Goal: Task Accomplishment & Management: Complete application form

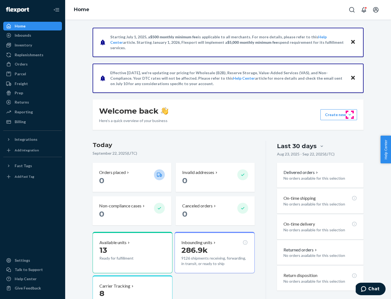
click at [350, 115] on button "Create new Create new inbound Create new order Create new product" at bounding box center [339, 114] width 37 height 11
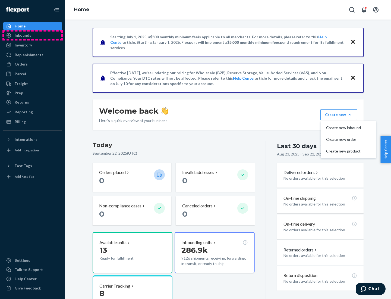
click at [33, 35] on div "Inbounds" at bounding box center [33, 36] width 58 height 8
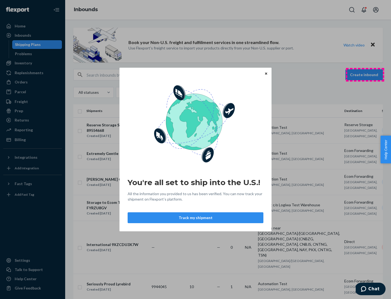
click at [365, 75] on div "You're all set to ship into the U.S.! All the information you provided to us ha…" at bounding box center [195, 149] width 391 height 299
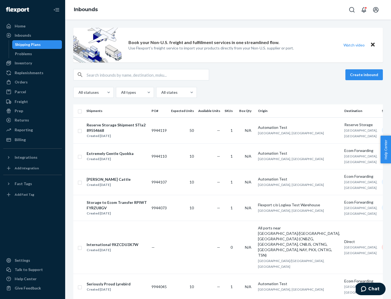
click at [365, 75] on button "Create inbound" at bounding box center [364, 74] width 37 height 11
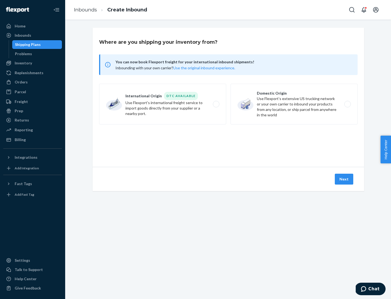
click at [294, 104] on label "Domestic Origin Use Flexport’s extensive US trucking network or your own carrie…" at bounding box center [294, 104] width 127 height 41
click at [347, 104] on input "Domestic Origin Use Flexport’s extensive US trucking network or your own carrie…" at bounding box center [349, 104] width 4 height 4
radio input "true"
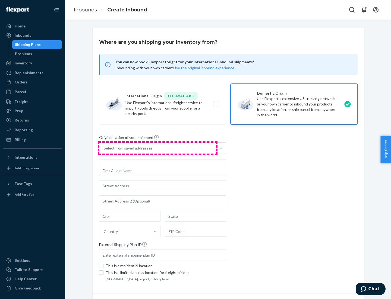
click at [158, 148] on div "Select from saved addresses" at bounding box center [157, 148] width 117 height 11
click at [104, 148] on input "Select from saved addresses" at bounding box center [104, 147] width 1 height 5
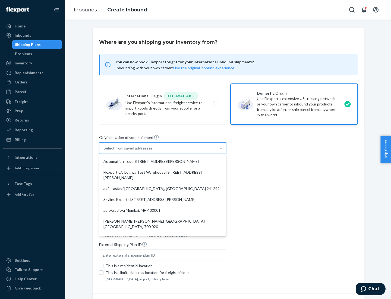
scroll to position [2, 0]
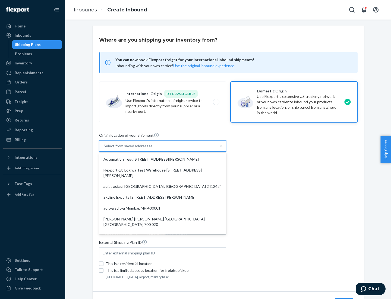
click at [163, 159] on div "Automation Test [STREET_ADDRESS][PERSON_NAME]" at bounding box center [162, 159] width 125 height 11
click at [104, 149] on input "option Automation Test [STREET_ADDRESS][PERSON_NAME]. 9 results available. Use …" at bounding box center [104, 145] width 1 height 5
type input "Automation Test"
type input "9th Floor"
type input "[GEOGRAPHIC_DATA]"
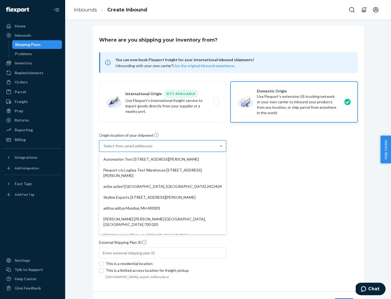
type input "CA"
type input "94104"
type input "[STREET_ADDRESS][PERSON_NAME]"
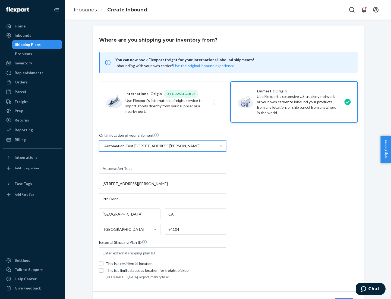
scroll to position [32, 0]
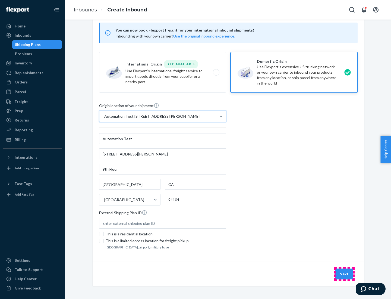
click at [344, 274] on button "Next" at bounding box center [344, 273] width 18 height 11
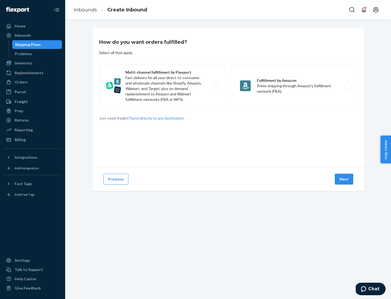
click at [163, 86] on label "Multi-channel fulfillment by Flexport Fast delivery for all your direct-to-cons…" at bounding box center [162, 85] width 127 height 43
click at [216, 86] on input "Multi-channel fulfillment by Flexport Fast delivery for all your direct-to-cons…" at bounding box center [218, 86] width 4 height 4
radio input "true"
click at [344, 179] on button "Next" at bounding box center [344, 179] width 18 height 11
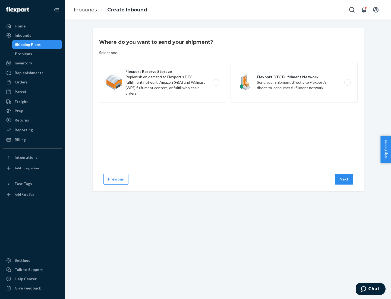
click at [294, 82] on label "Flexport DTC Fulfillment Network Send your shipment directly to Flexport's dire…" at bounding box center [294, 82] width 127 height 41
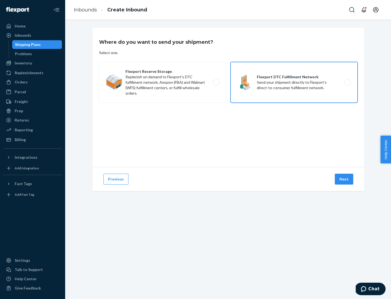
click at [347, 82] on input "Flexport DTC Fulfillment Network Send your shipment directly to Flexport's dire…" at bounding box center [349, 83] width 4 height 4
radio input "true"
click at [344, 179] on button "Next" at bounding box center [344, 179] width 18 height 11
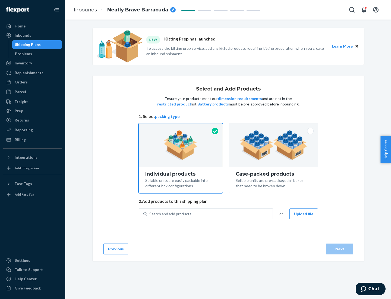
click at [210, 214] on div "Search and add products" at bounding box center [209, 214] width 125 height 10
click at [150, 214] on input "Search and add products" at bounding box center [149, 213] width 1 height 5
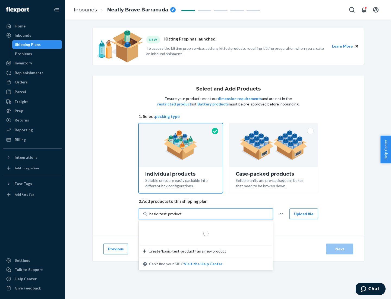
type input "basic-test-product-1"
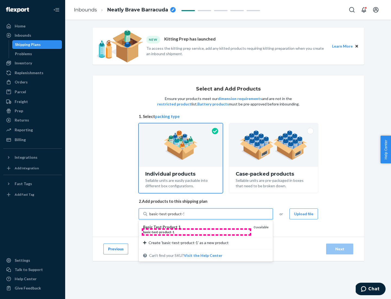
click at [196, 232] on div "basic - test - product - 1" at bounding box center [196, 232] width 106 height 5
click at [184, 216] on input "basic-test-product-1" at bounding box center [166, 213] width 35 height 5
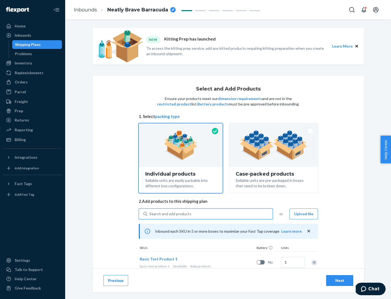
scroll to position [16, 0]
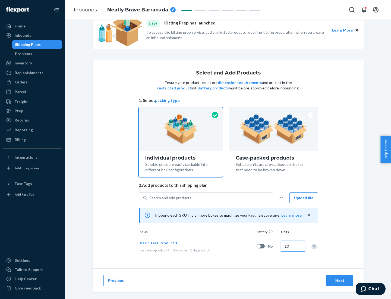
type input "10"
click at [340, 280] on div "Next" at bounding box center [340, 280] width 18 height 5
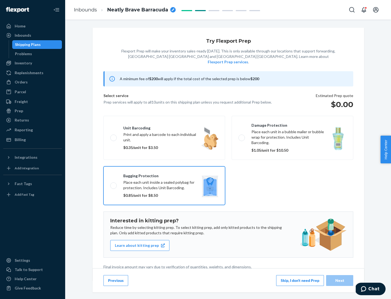
click at [110, 184] on input "Bagging protection Place each unit inside a sealed polybag for protection. Incl…" at bounding box center [112, 186] width 4 height 4
checkbox input "true"
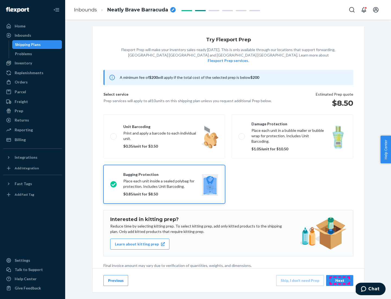
click at [340, 280] on div "Next" at bounding box center [340, 280] width 18 height 5
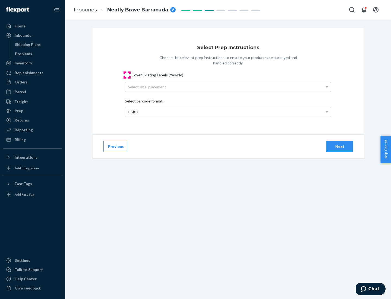
click at [127, 75] on input "Cover Existing Labels (Yes/No)" at bounding box center [127, 75] width 4 height 4
checkbox input "true"
click at [340, 146] on div "Next" at bounding box center [340, 146] width 18 height 5
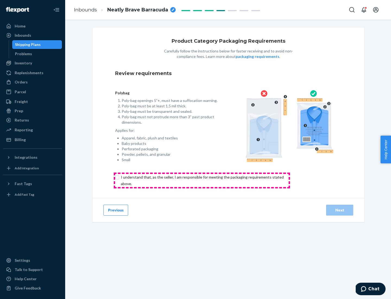
click at [202, 180] on input "checkbox" at bounding box center [205, 180] width 181 height 13
checkbox input "true"
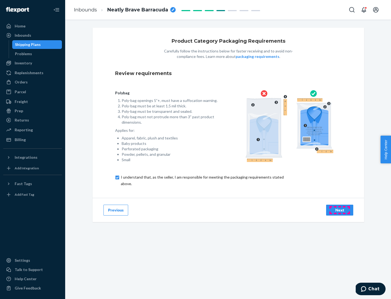
click at [340, 210] on div "Next" at bounding box center [340, 209] width 18 height 5
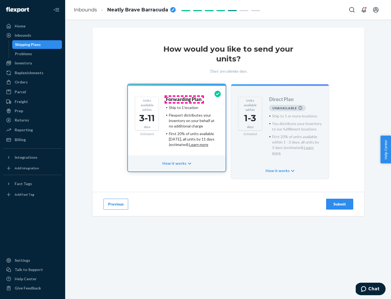
click at [184, 99] on h4 "Forwarding Plan" at bounding box center [184, 99] width 36 height 5
click at [340, 201] on div "Submit" at bounding box center [340, 203] width 18 height 5
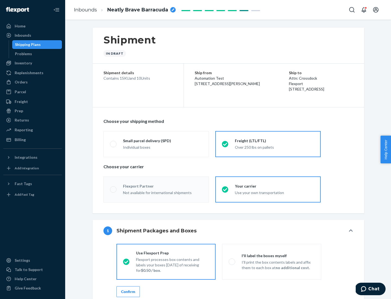
radio input "true"
radio input "false"
radio input "true"
radio input "false"
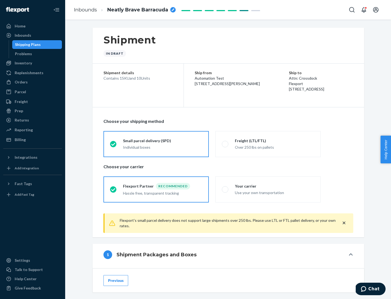
click at [163, 147] on div "Individual boxes" at bounding box center [162, 147] width 79 height 5
click at [114, 146] on input "Small parcel delivery (SPD) Individual boxes" at bounding box center [112, 144] width 4 height 4
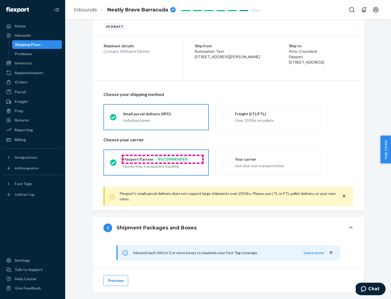
click at [163, 159] on div "Recommended" at bounding box center [173, 159] width 34 height 7
click at [114, 161] on input "Flexport Partner Recommended Hassle free, transparent tracking" at bounding box center [112, 163] width 4 height 4
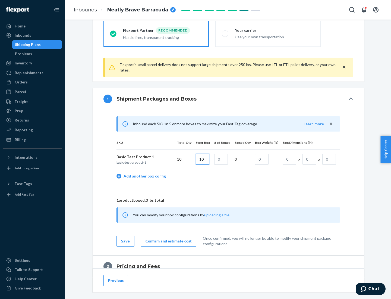
type input "10"
type input "1"
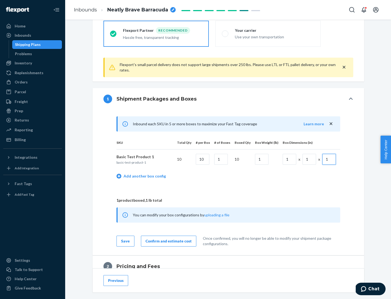
scroll to position [237, 0]
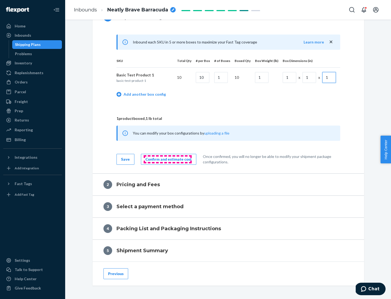
type input "1"
click at [168, 159] on div "Confirm and estimate cost" at bounding box center [169, 158] width 46 height 5
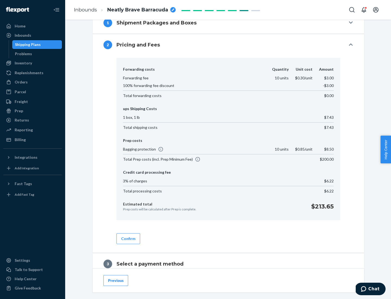
scroll to position [311, 0]
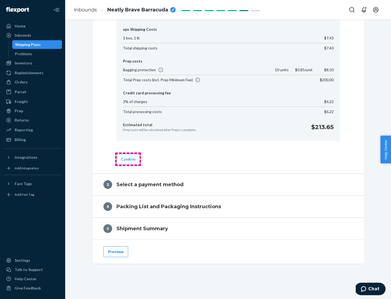
click at [128, 159] on button "Confirm" at bounding box center [129, 159] width 24 height 11
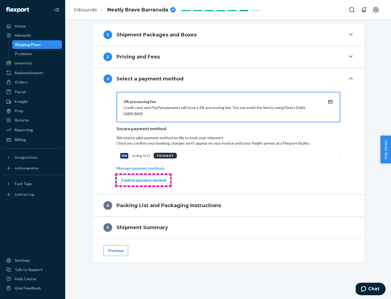
click at [143, 180] on div "Confirm payment method" at bounding box center [143, 179] width 45 height 5
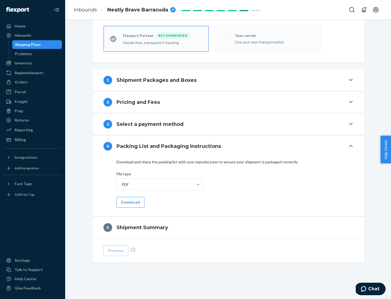
click at [130, 202] on button "Download" at bounding box center [131, 202] width 28 height 11
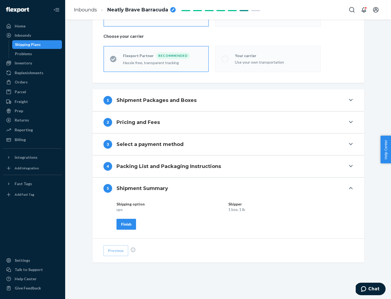
scroll to position [130, 0]
click at [126, 224] on div "Finish" at bounding box center [126, 223] width 10 height 5
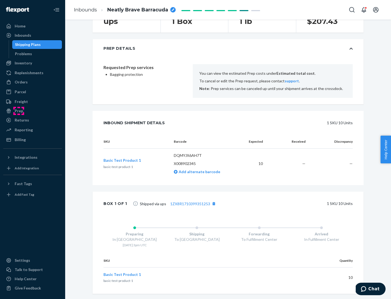
click at [18, 111] on div "Prep" at bounding box center [19, 110] width 8 height 5
